Goal: Information Seeking & Learning: Learn about a topic

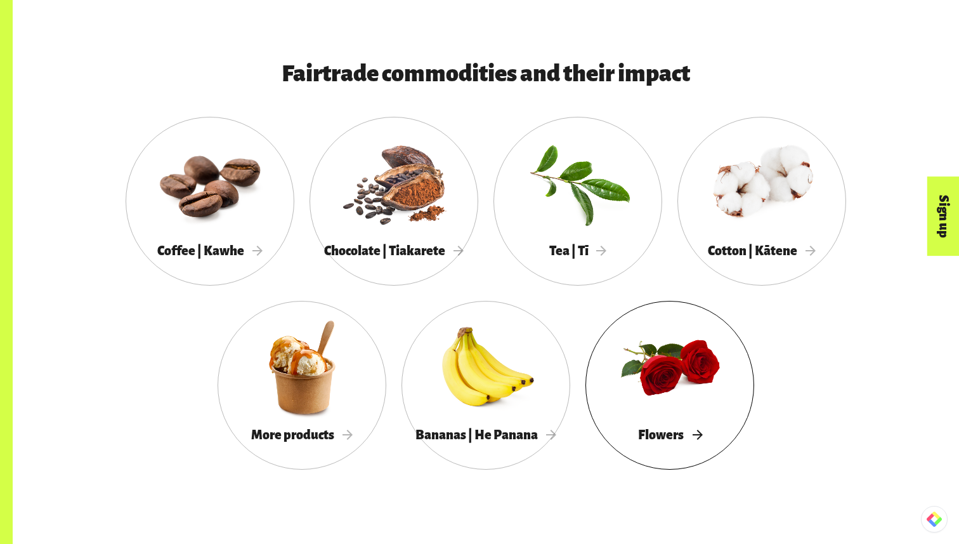
scroll to position [1130, 0]
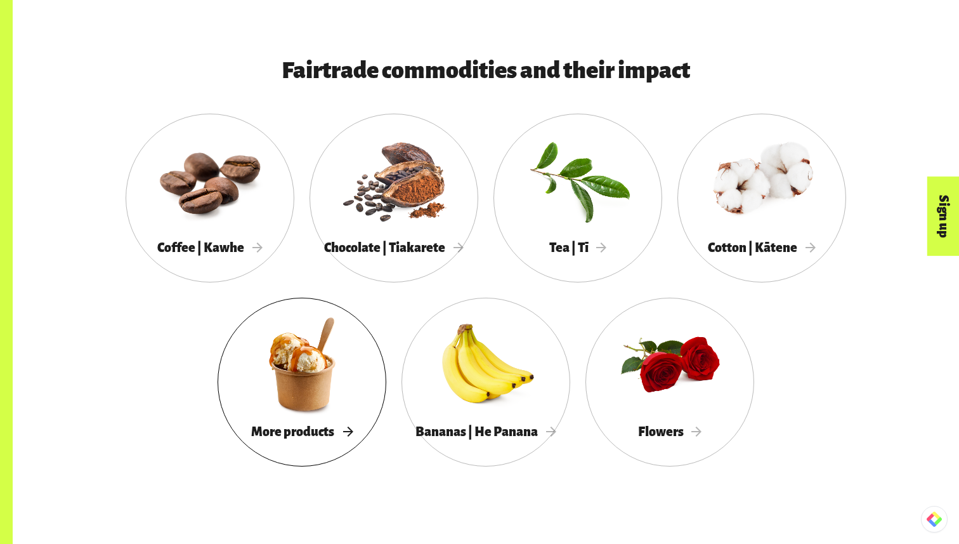
click at [278, 366] on div at bounding box center [302, 364] width 169 height 110
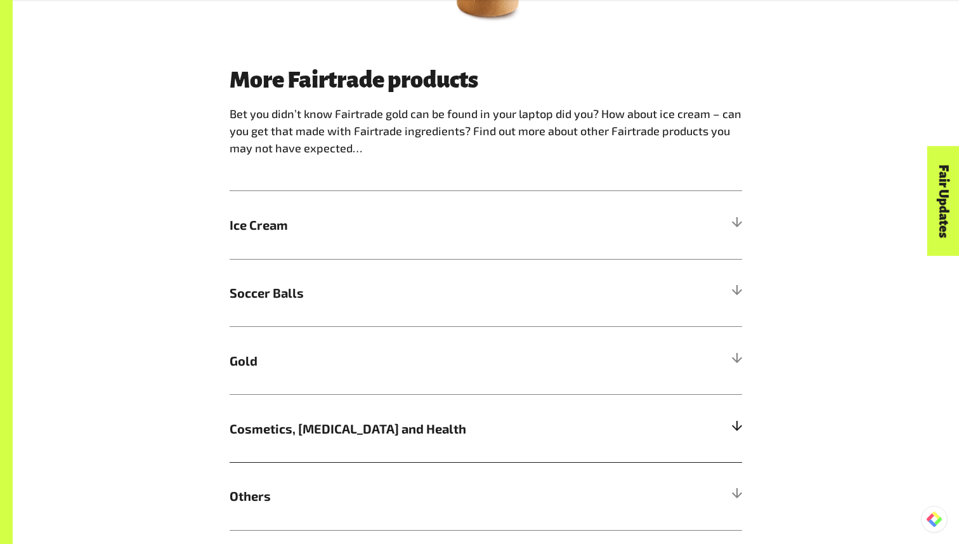
scroll to position [743, 0]
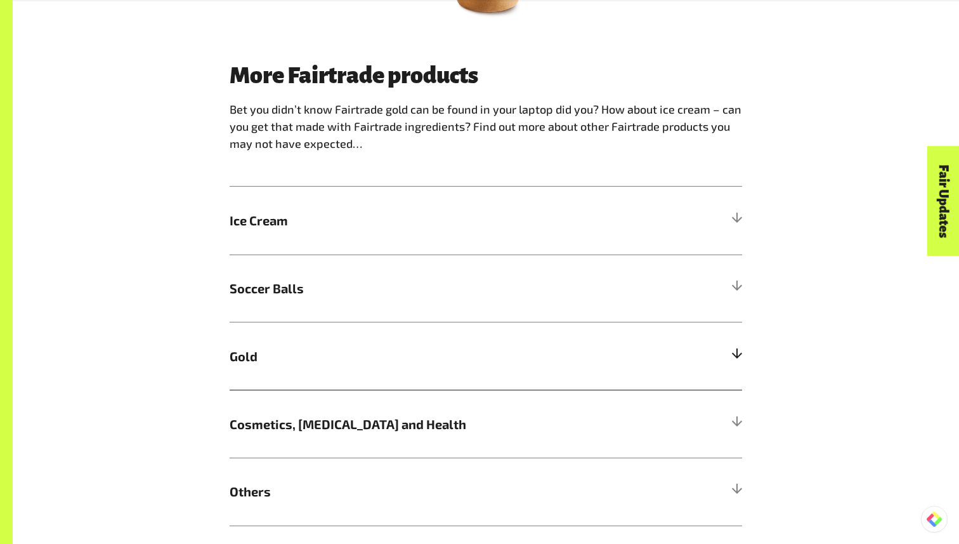
click at [379, 346] on span "Gold" at bounding box center [422, 355] width 384 height 19
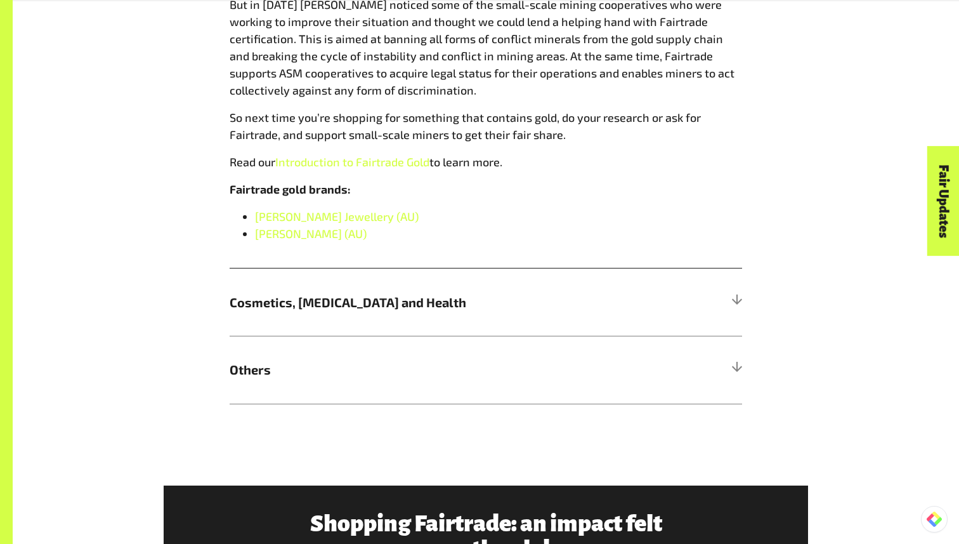
scroll to position [1298, 0]
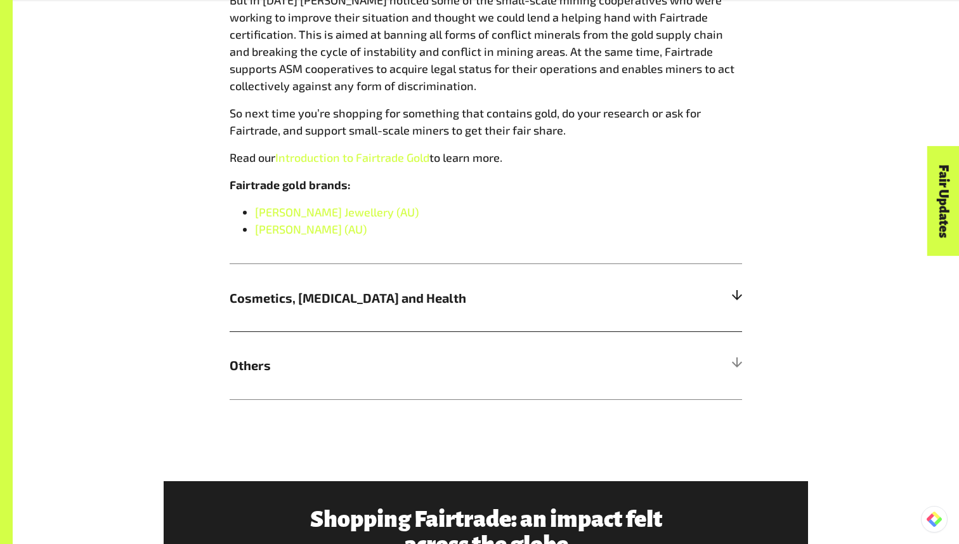
click at [445, 288] on h5 "Cosmetics, [MEDICAL_DATA] and Health" at bounding box center [486, 297] width 512 height 68
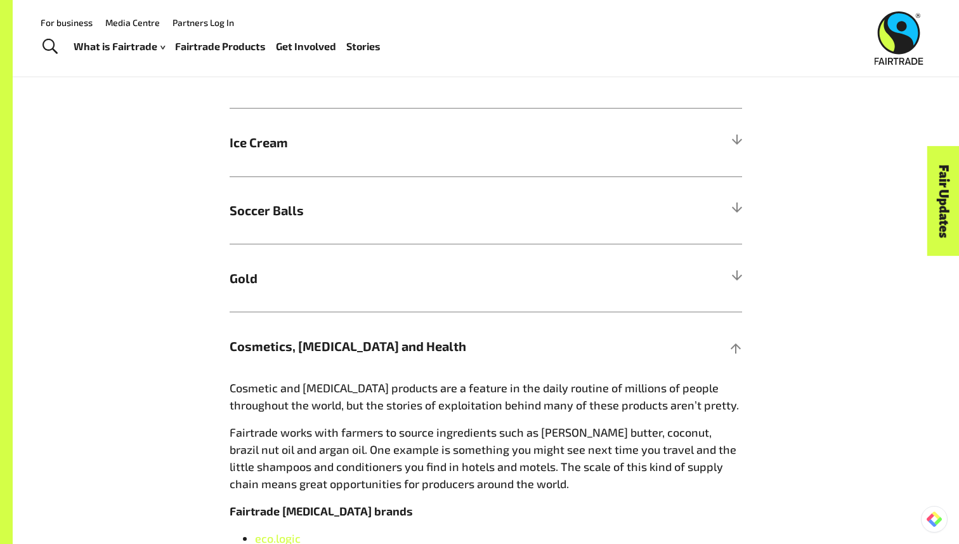
scroll to position [174, 0]
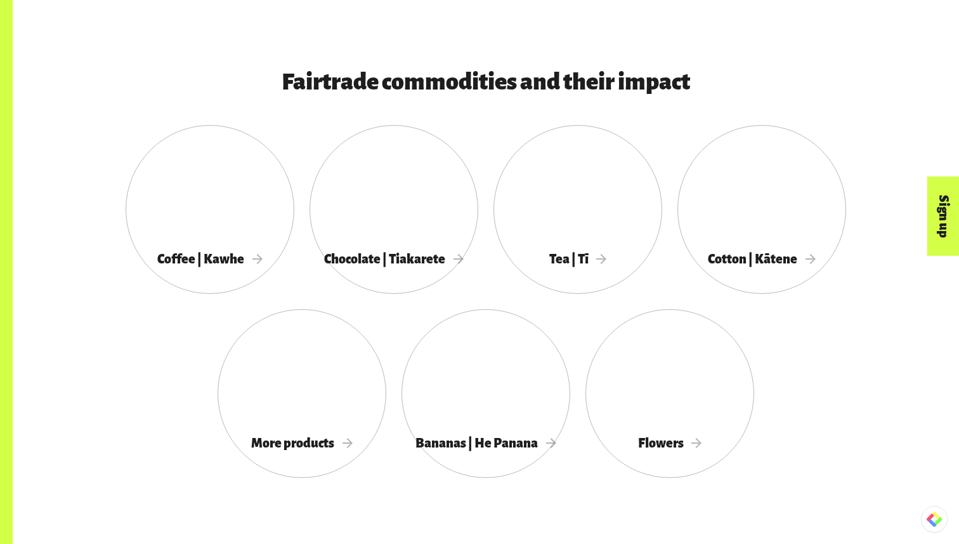
scroll to position [1130, 0]
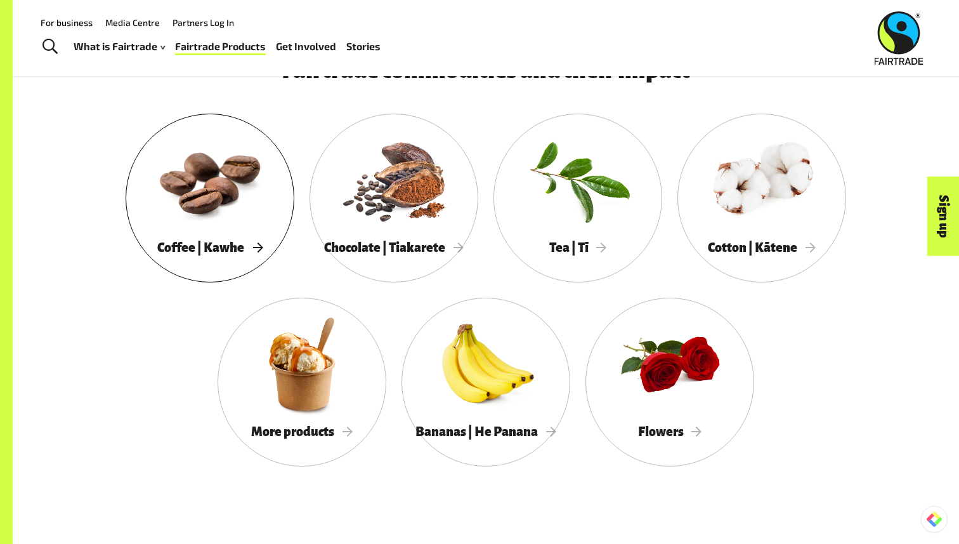
click at [185, 141] on div at bounding box center [210, 180] width 169 height 110
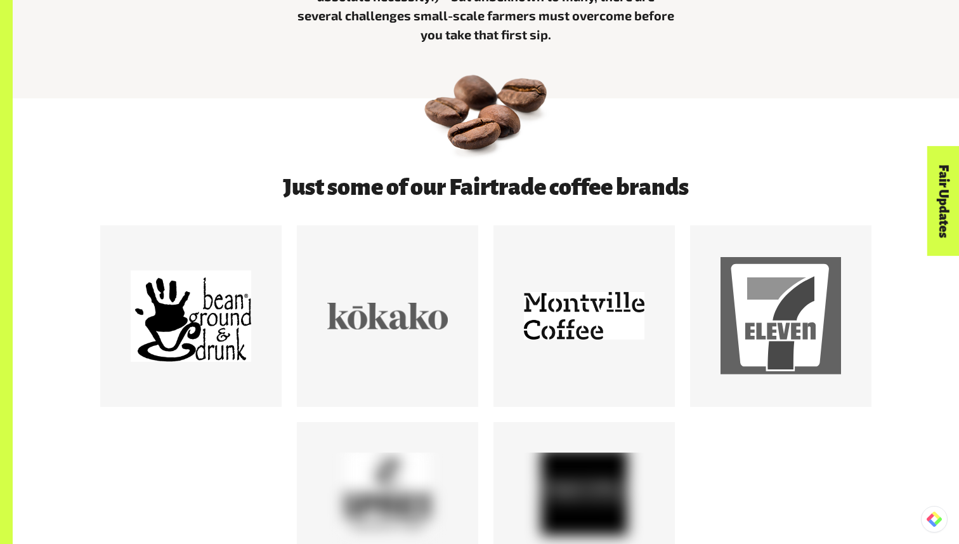
scroll to position [629, 0]
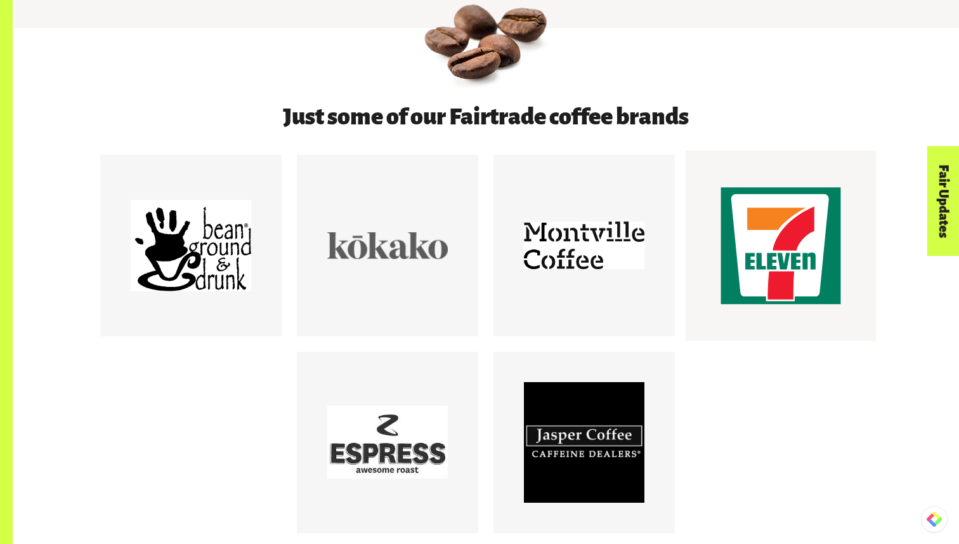
click at [743, 228] on div at bounding box center [780, 245] width 120 height 120
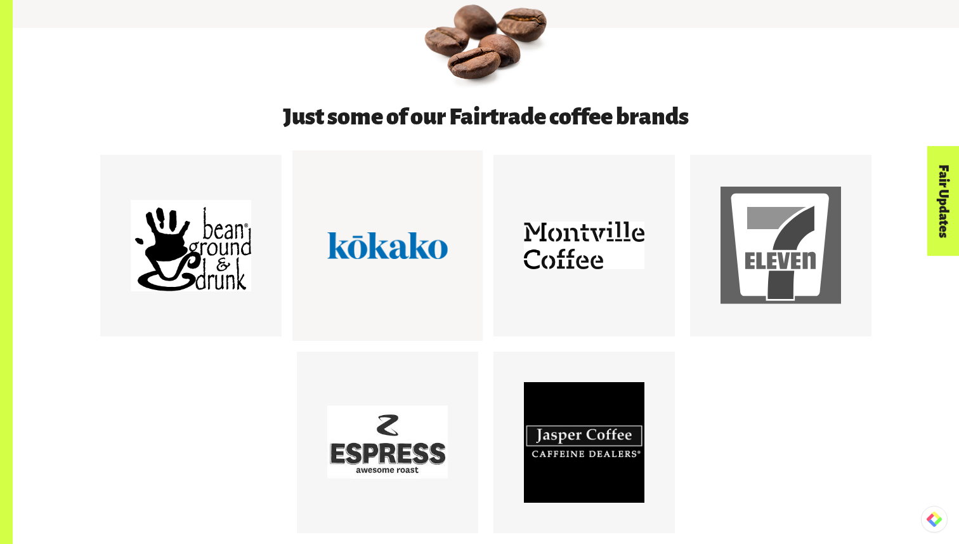
click at [453, 231] on div at bounding box center [387, 245] width 190 height 190
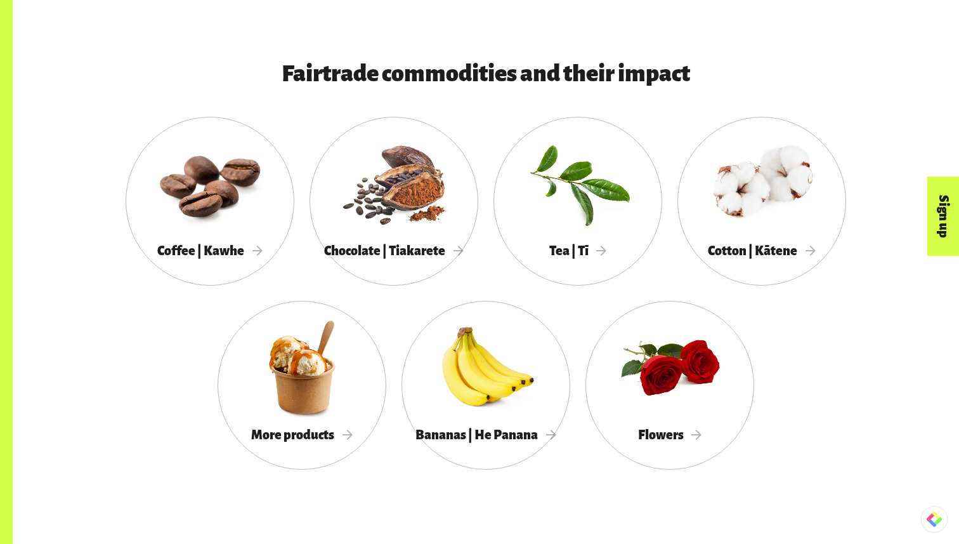
scroll to position [1130, 0]
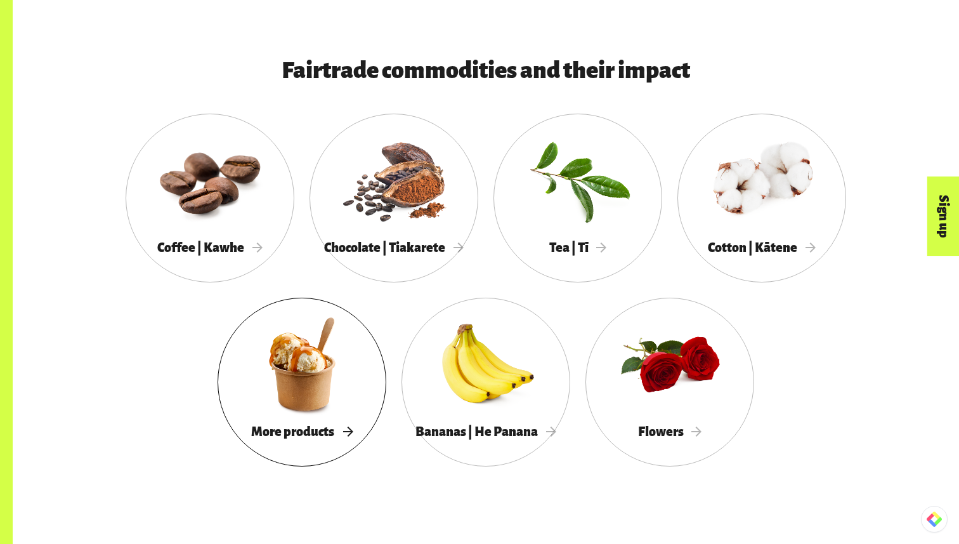
click at [327, 424] on span "More products" at bounding box center [301, 431] width 101 height 14
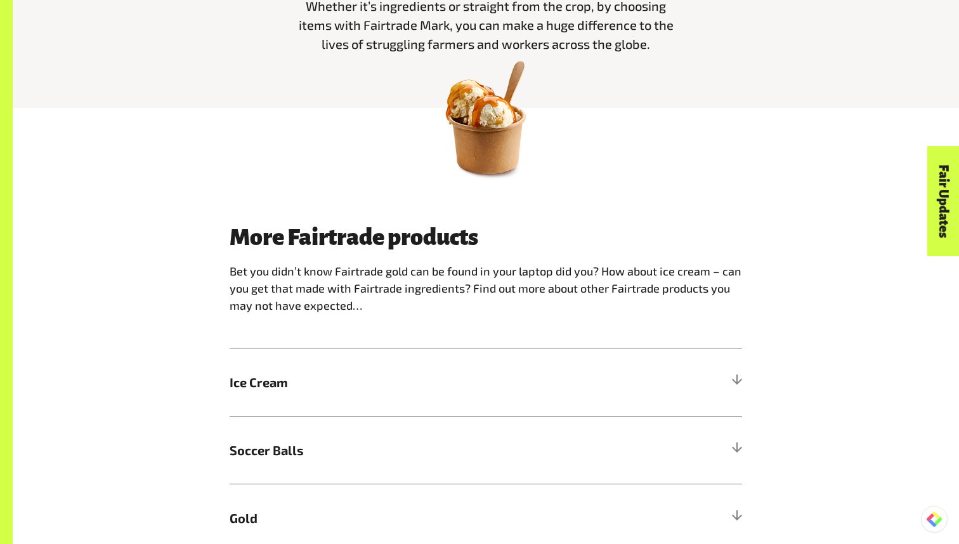
scroll to position [607, 0]
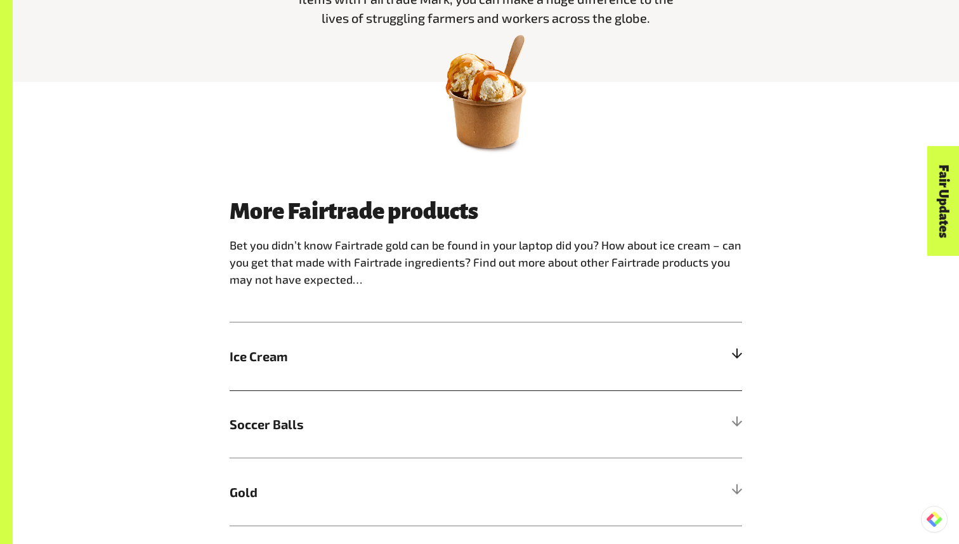
click at [464, 325] on h5 "Ice Cream" at bounding box center [486, 356] width 512 height 68
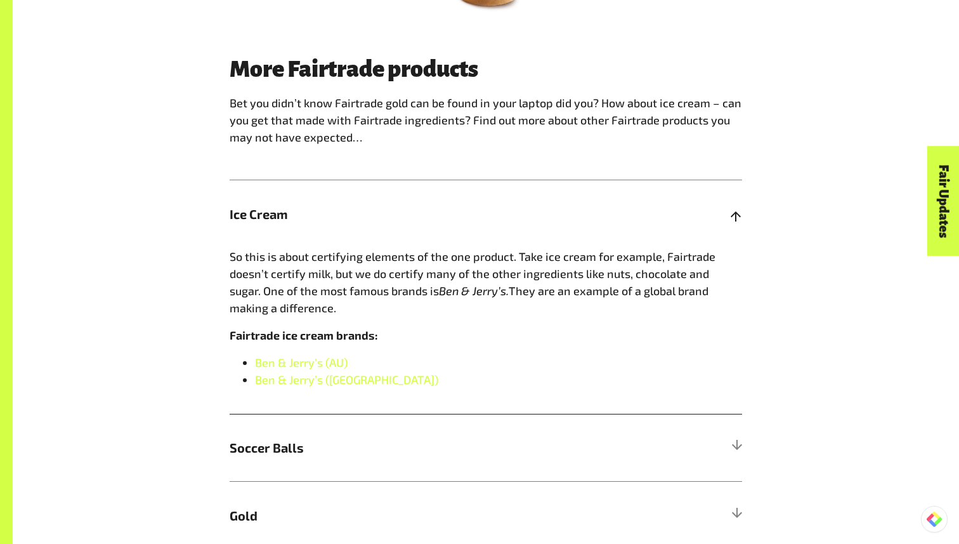
scroll to position [756, 0]
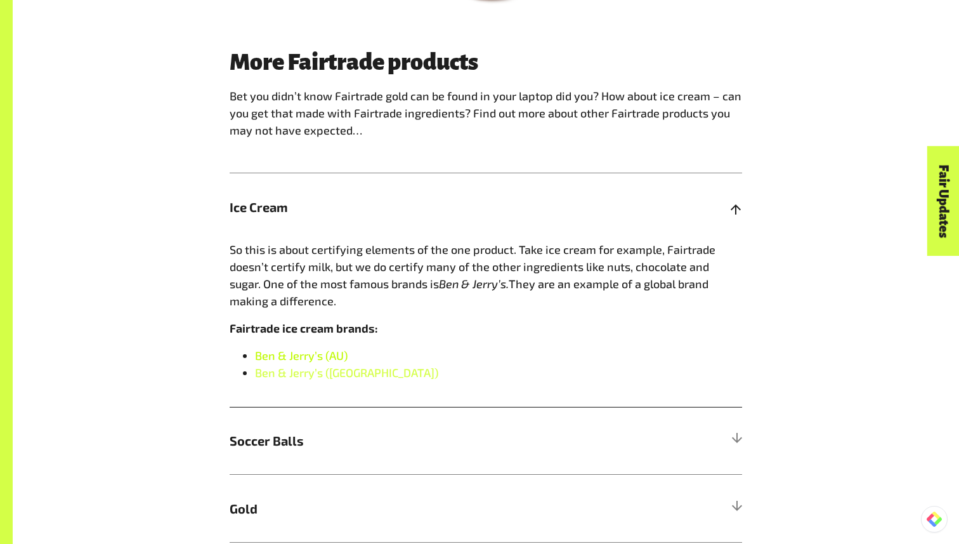
click at [310, 348] on link "Ben & Jerry’s (AU)" at bounding box center [301, 355] width 93 height 14
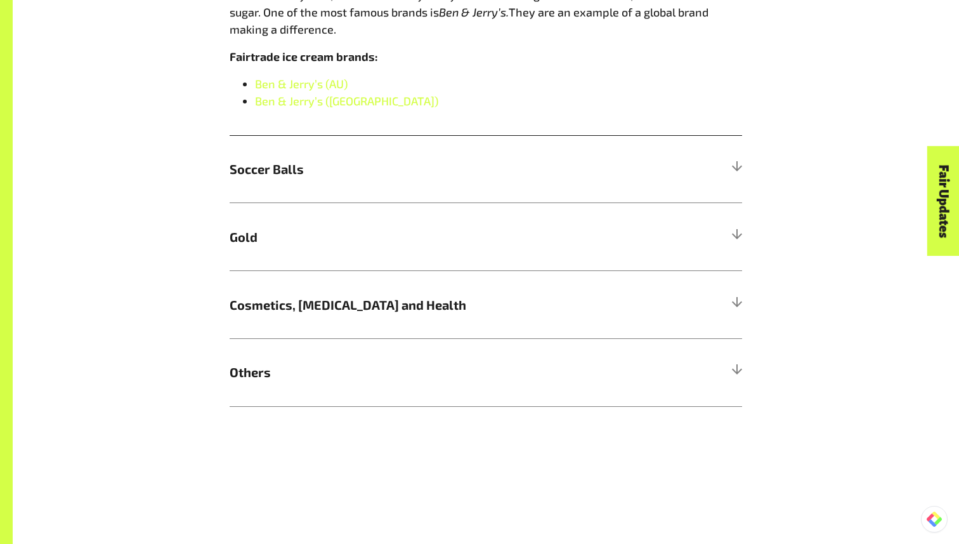
scroll to position [1035, 0]
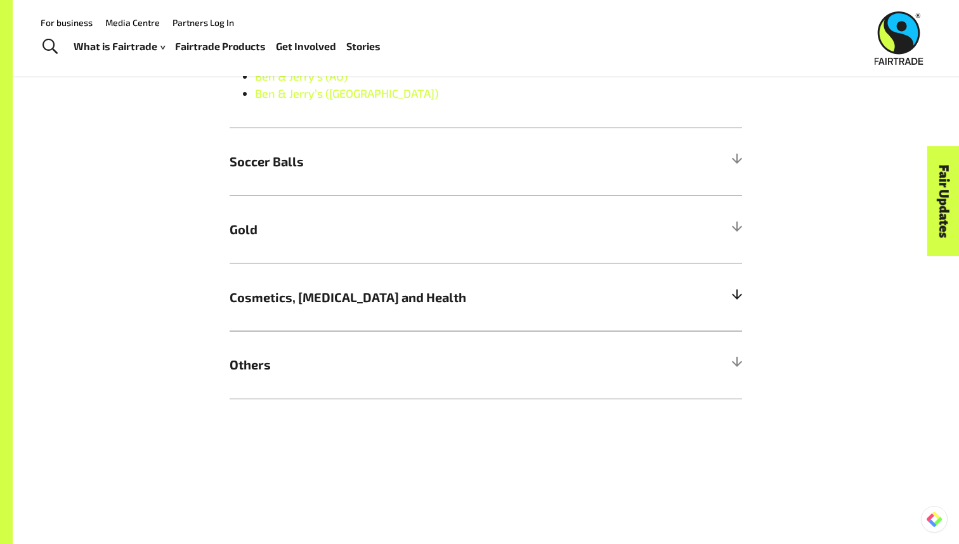
click at [295, 289] on h5 "Cosmetics, Skin Care and Health" at bounding box center [486, 297] width 512 height 68
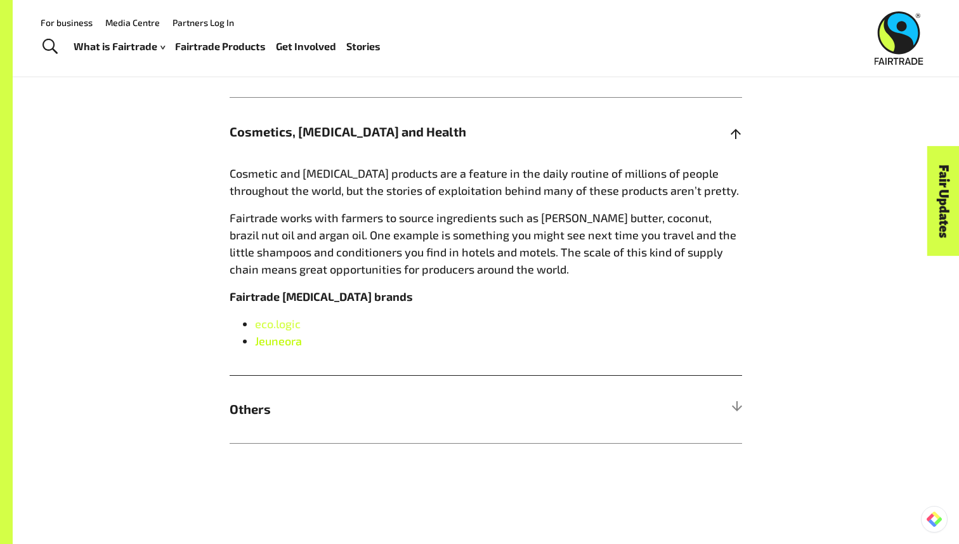
click at [283, 334] on link "Jeuneora" at bounding box center [278, 341] width 47 height 14
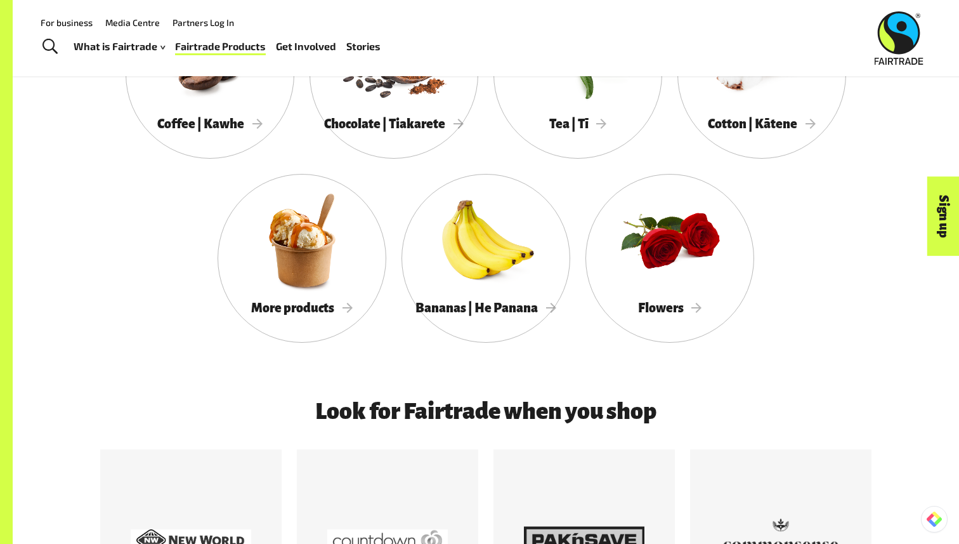
scroll to position [1239, 0]
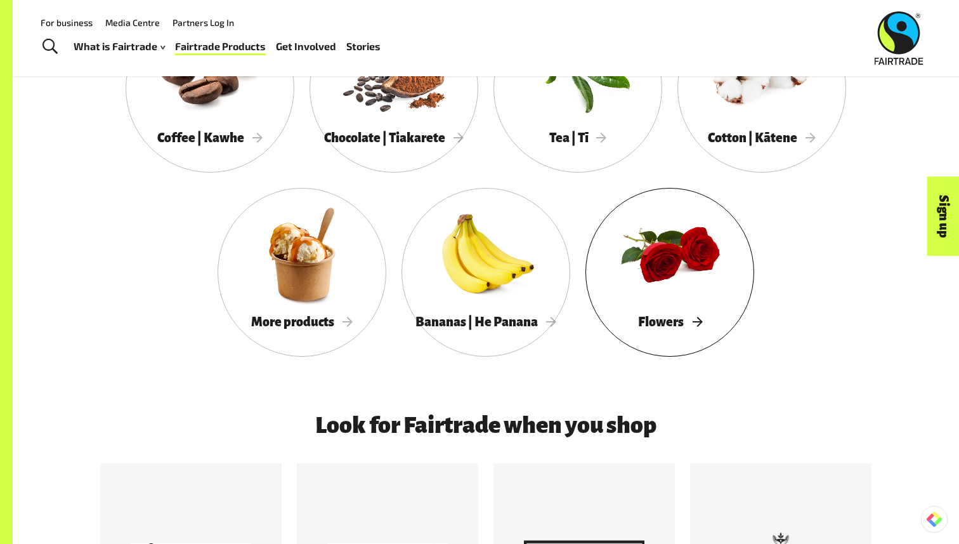
click at [636, 278] on div at bounding box center [669, 254] width 169 height 110
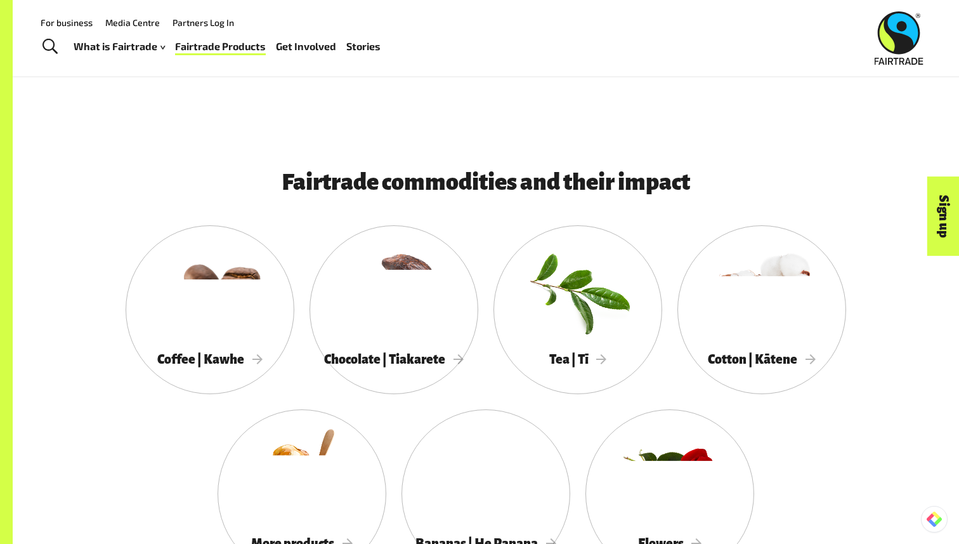
scroll to position [1055, 0]
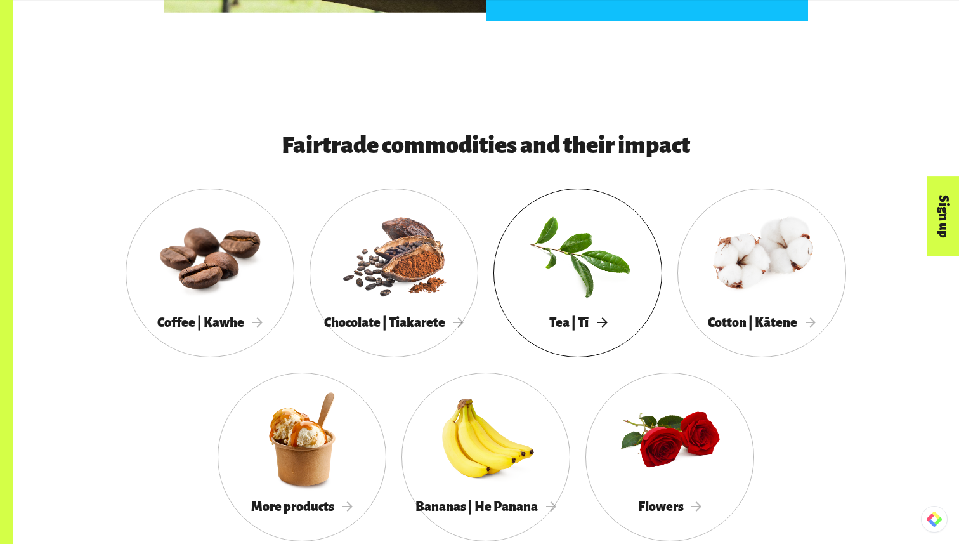
click at [575, 200] on div at bounding box center [577, 255] width 169 height 110
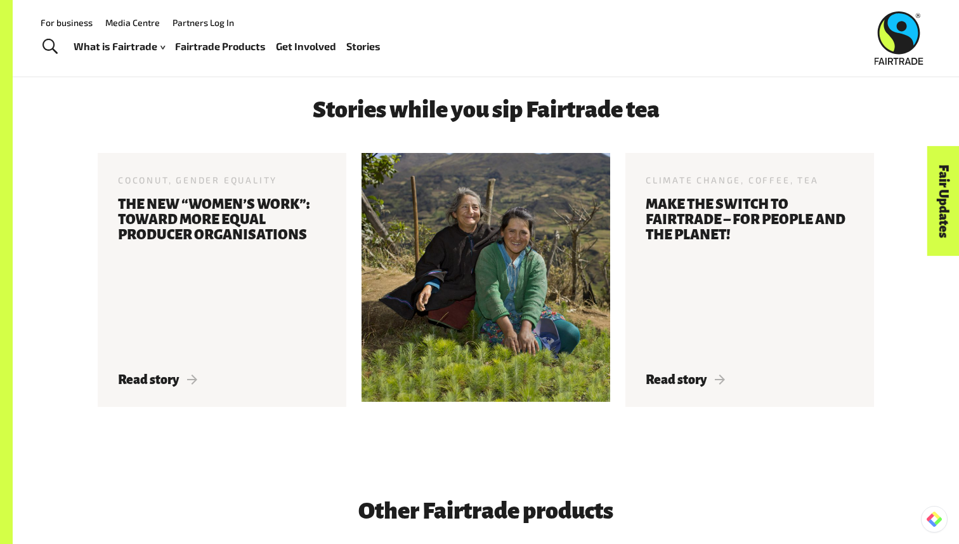
scroll to position [1769, 0]
